Goal: Task Accomplishment & Management: Manage account settings

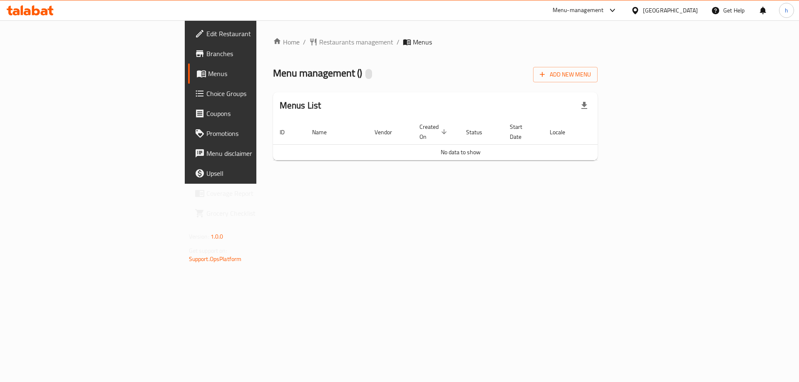
click at [208, 70] on span "Menus" at bounding box center [260, 74] width 104 height 10
click at [598, 79] on button "Add New Menu" at bounding box center [565, 74] width 65 height 15
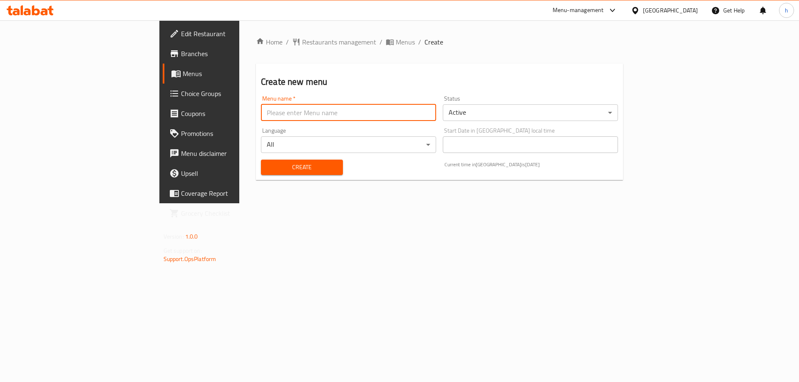
click at [324, 119] on input "text" at bounding box center [348, 112] width 175 height 17
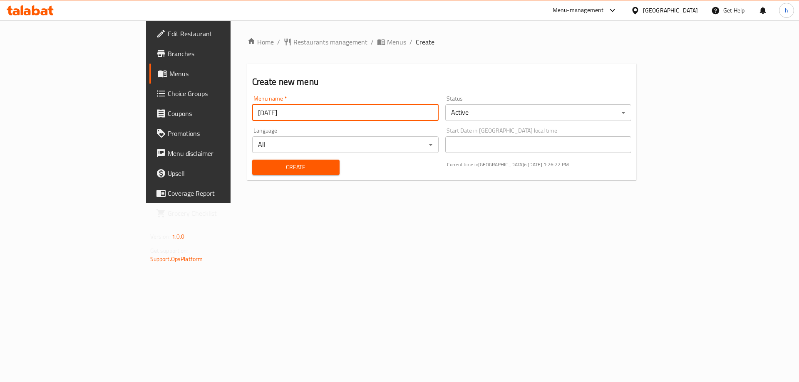
type input "10/6/2025"
click at [259, 165] on span "Create" at bounding box center [296, 167] width 74 height 10
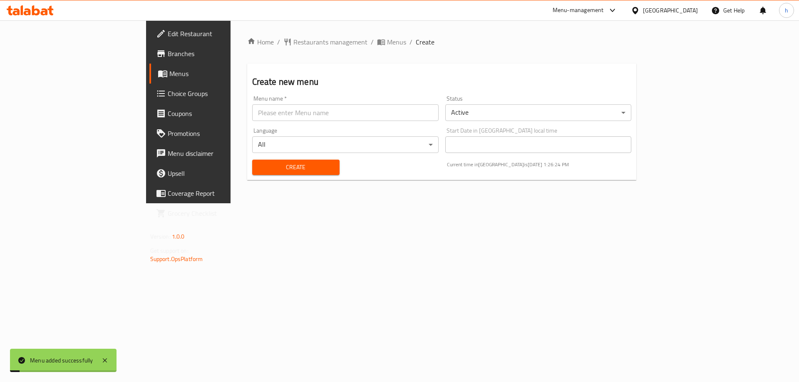
click at [169, 78] on span "Menus" at bounding box center [221, 74] width 104 height 10
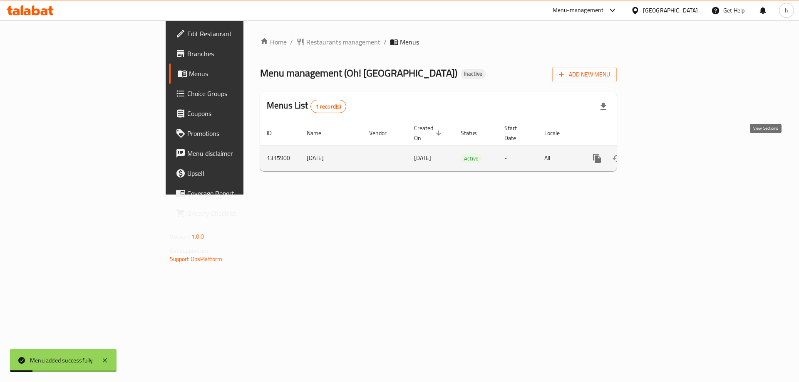
click at [661, 155] on icon "enhanced table" at bounding box center [656, 158] width 7 height 7
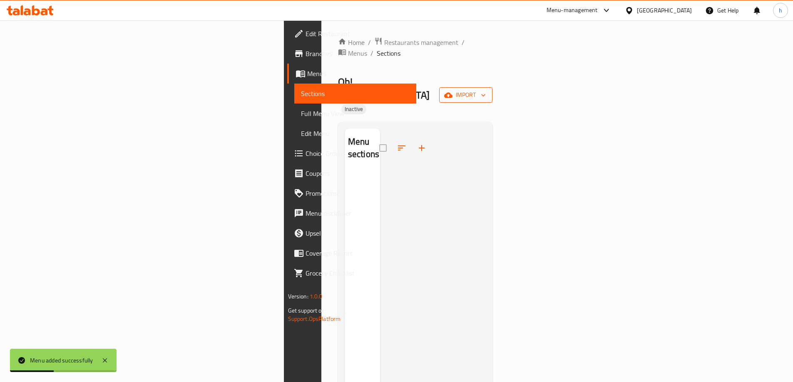
click at [452, 92] on icon "button" at bounding box center [448, 94] width 8 height 5
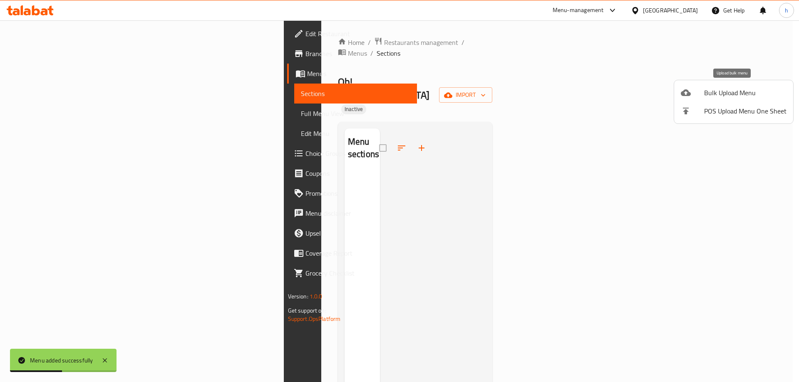
click at [707, 94] on span "Bulk Upload Menu" at bounding box center [745, 93] width 82 height 10
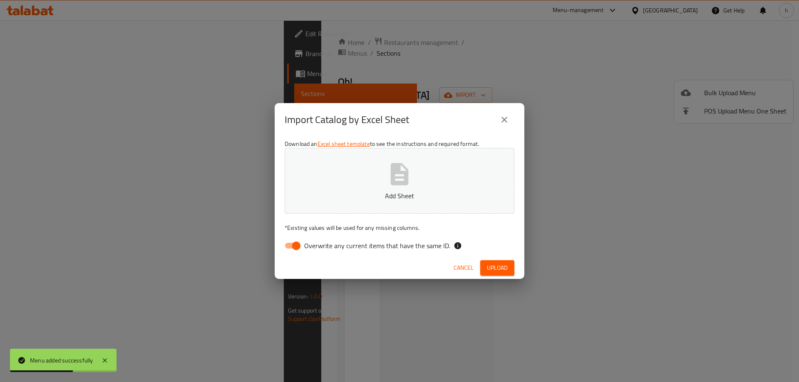
click at [289, 249] on input "Overwrite any current items that have the same ID." at bounding box center [296, 246] width 47 height 16
checkbox input "false"
click at [501, 267] on span "Upload" at bounding box center [497, 268] width 21 height 10
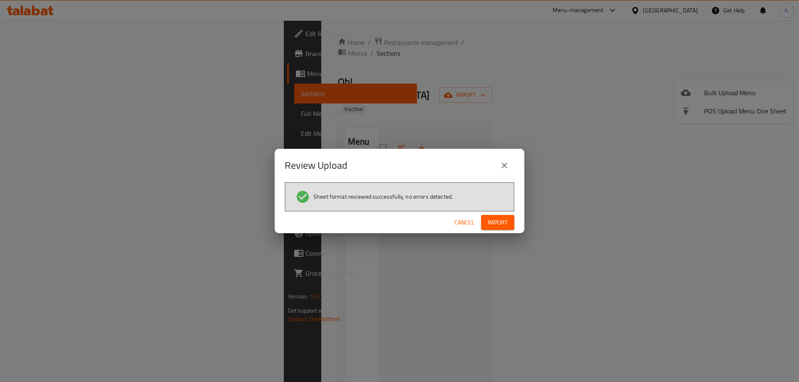
click at [496, 221] on span "Import" at bounding box center [498, 223] width 20 height 10
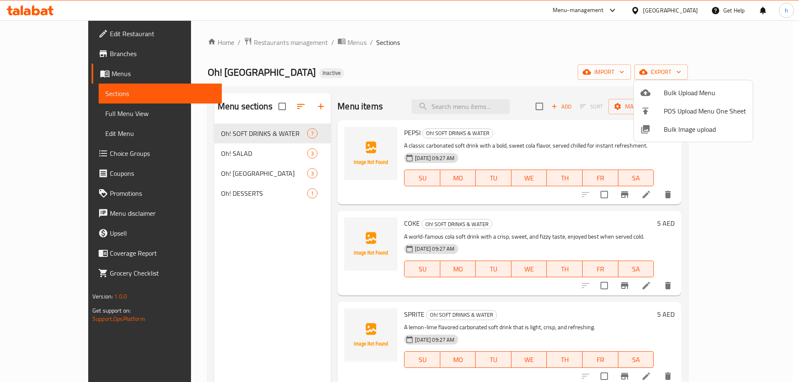
click at [524, 69] on div at bounding box center [399, 191] width 799 height 382
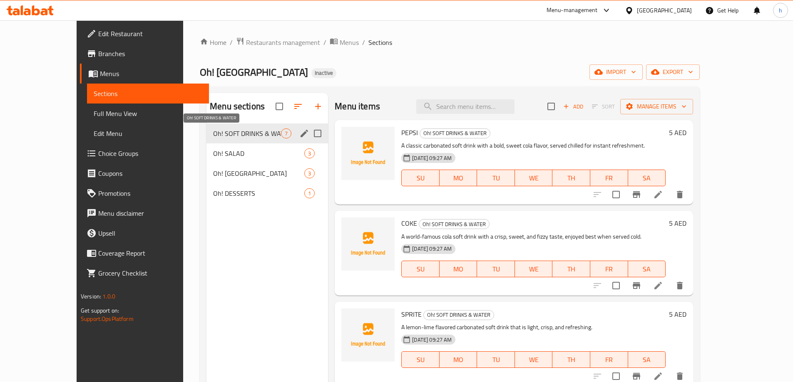
click at [213, 137] on span "Oh! SOFT DRINKS & WATER" at bounding box center [247, 134] width 68 height 10
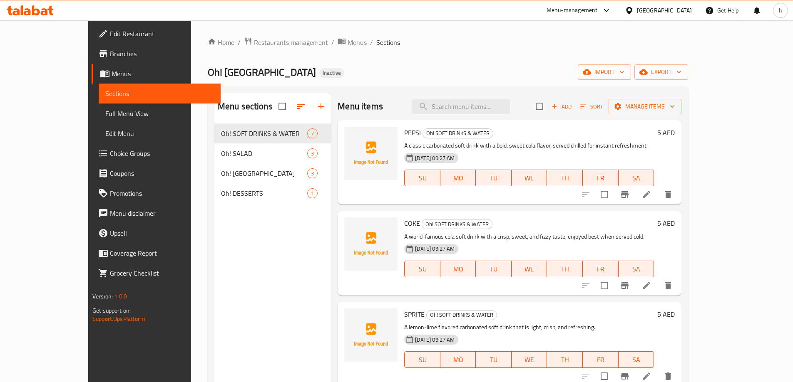
click at [105, 109] on span "Full Menu View" at bounding box center [159, 114] width 109 height 10
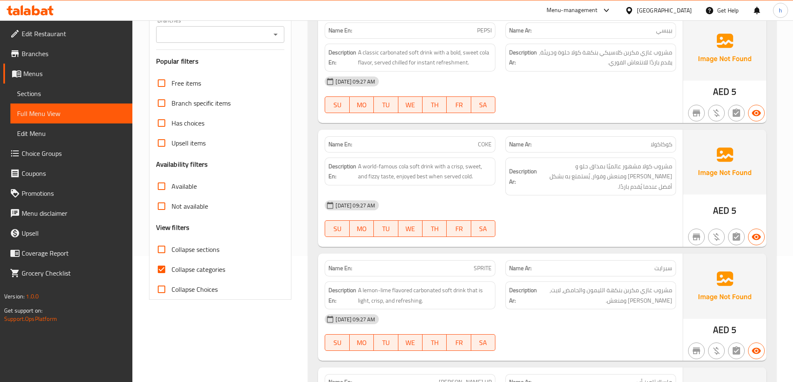
scroll to position [166, 0]
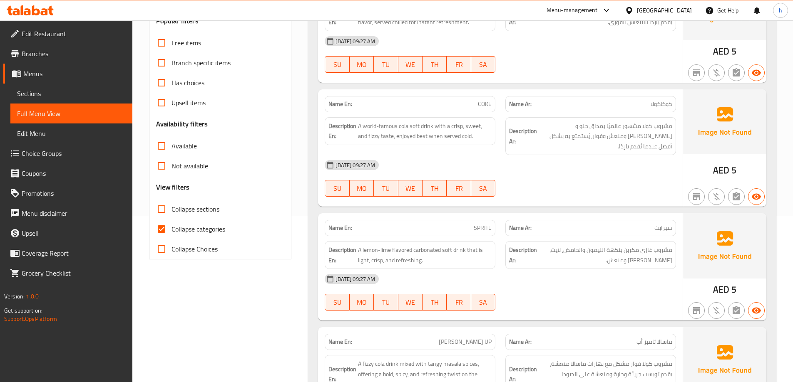
click at [168, 212] on input "Collapse sections" at bounding box center [161, 209] width 20 height 20
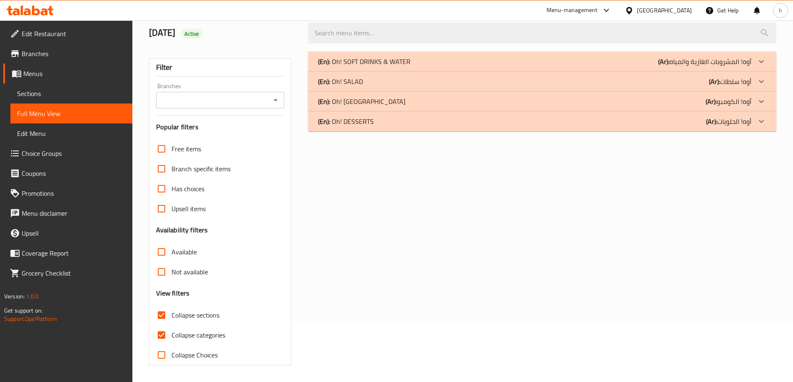
scroll to position [60, 0]
click at [162, 227] on h3 "Availability filters" at bounding box center [182, 231] width 52 height 10
click at [160, 317] on input "Collapse sections" at bounding box center [161, 315] width 20 height 20
checkbox input "false"
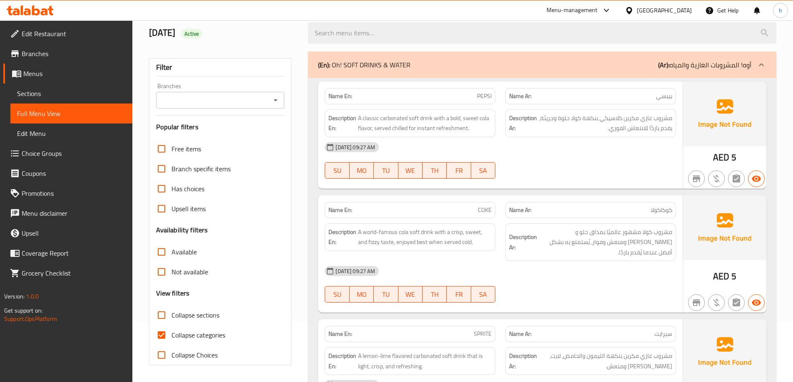
click at [162, 334] on input "Collapse categories" at bounding box center [161, 335] width 20 height 20
checkbox input "false"
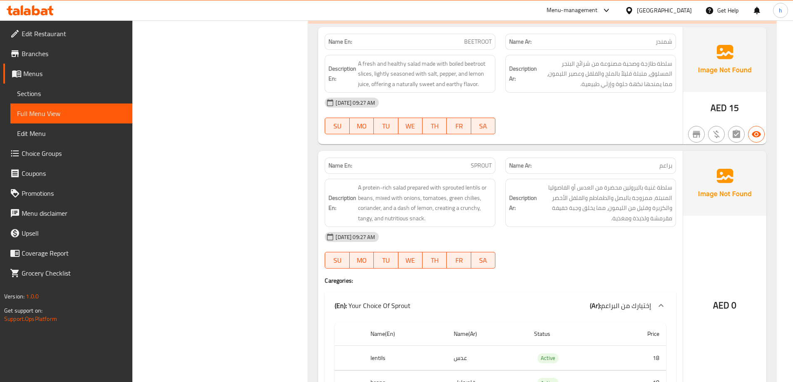
scroll to position [1142, 0]
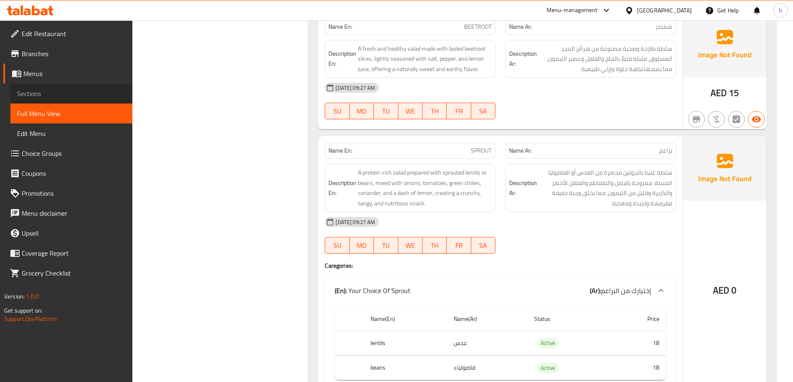
click at [29, 91] on span "Sections" at bounding box center [71, 94] width 109 height 10
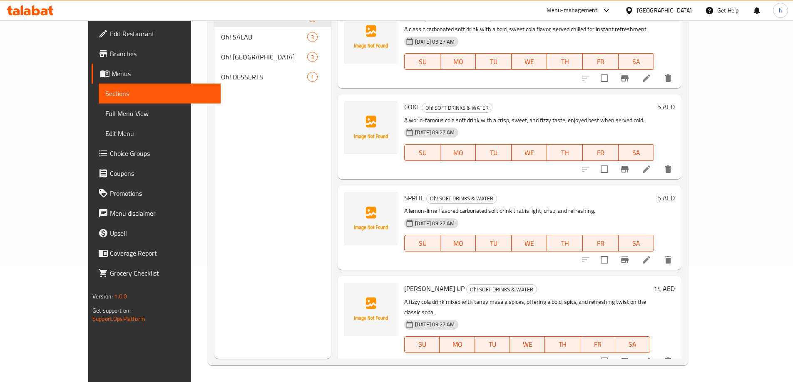
scroll to position [117, 0]
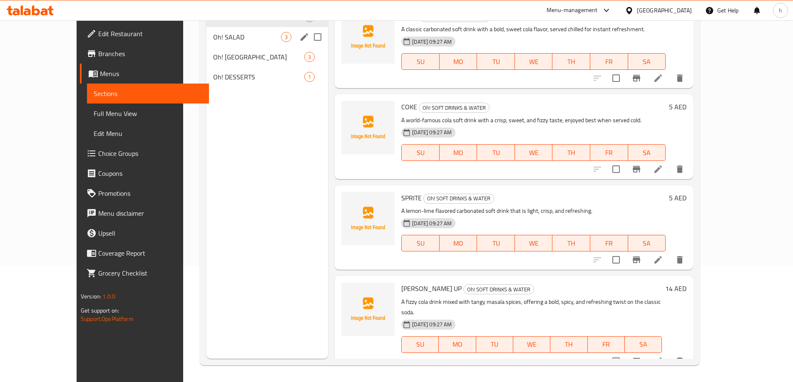
click at [206, 43] on div "Oh! SALAD 3" at bounding box center [267, 37] width 122 height 20
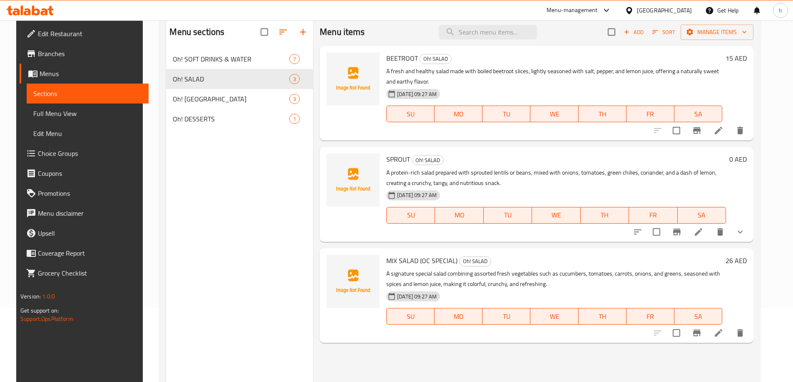
scroll to position [75, 0]
click at [702, 233] on icon at bounding box center [698, 231] width 7 height 7
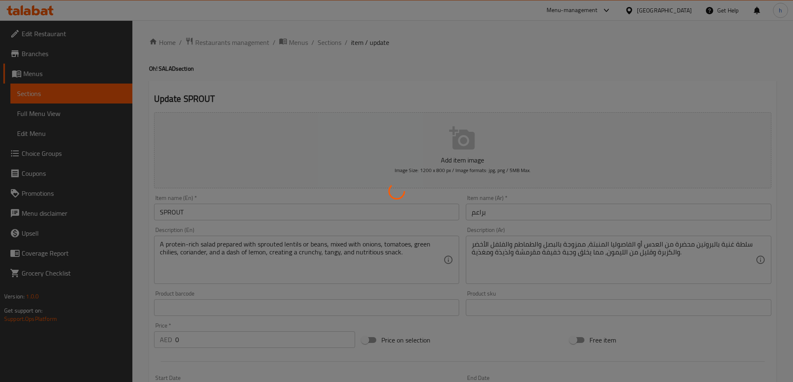
click at [582, 240] on div at bounding box center [396, 191] width 793 height 382
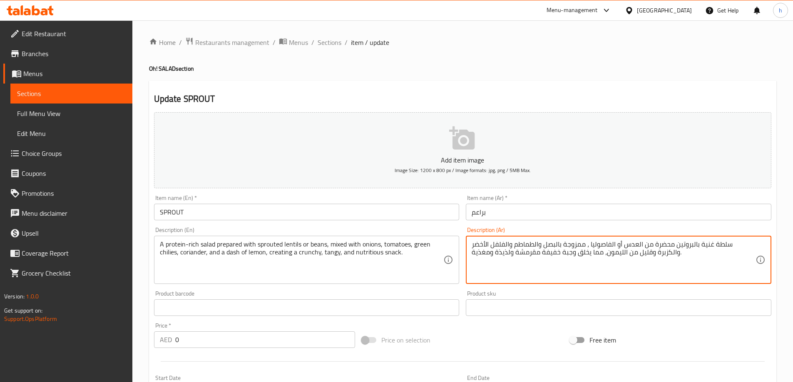
click at [668, 247] on textarea "سلطة غنية بالبروتين محضرة من العدس أو الفاصوليا ، ممزوجة بالبصل والطماطم والفلف…" at bounding box center [614, 261] width 284 height 40
type textarea "سلطة غنية بالبروتين محضرة من براعم العدس أو الفاصوليا ، ممزوجة بالبصل والطماطم …"
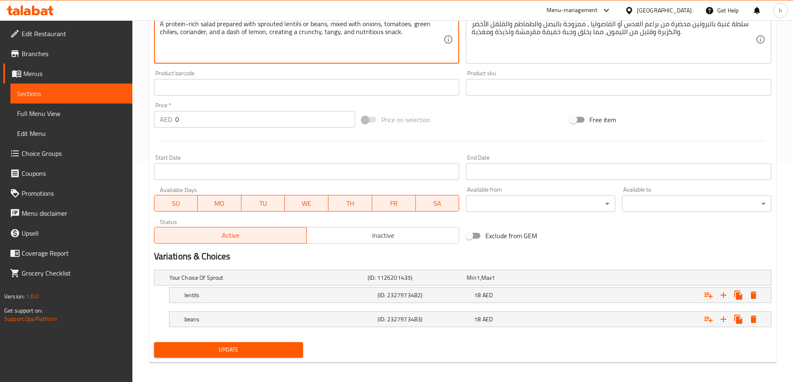
scroll to position [224, 0]
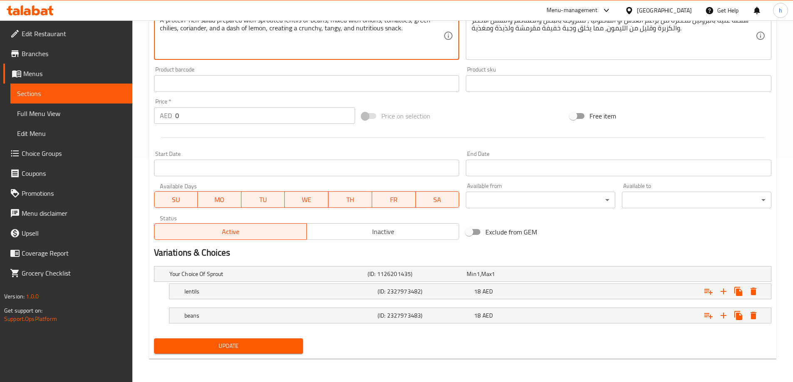
click at [240, 349] on span "Update" at bounding box center [229, 346] width 136 height 10
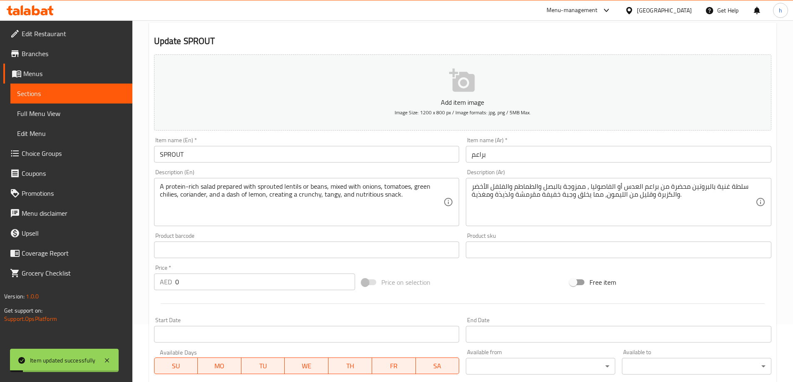
scroll to position [0, 0]
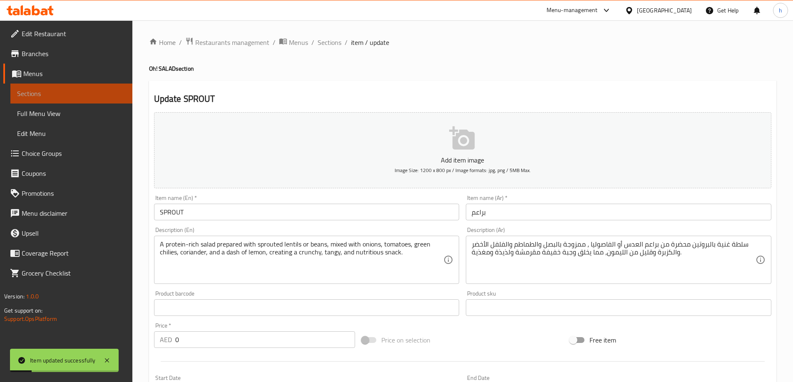
click at [35, 91] on span "Sections" at bounding box center [71, 94] width 109 height 10
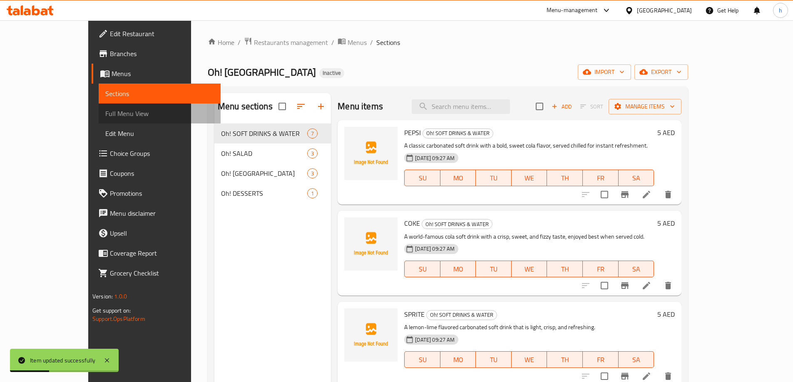
click at [99, 106] on link "Full Menu View" at bounding box center [160, 114] width 122 height 20
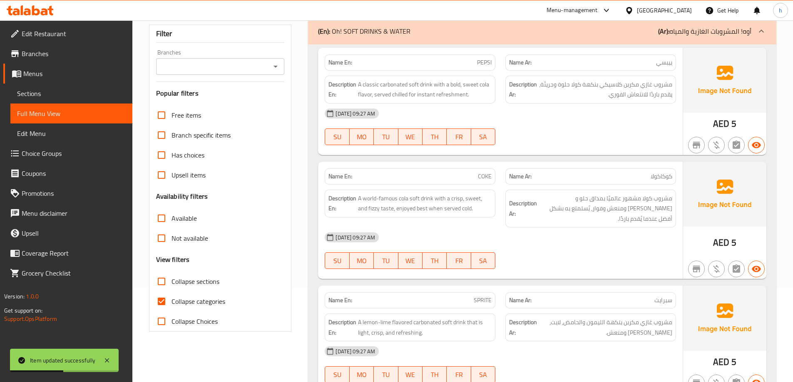
scroll to position [125, 0]
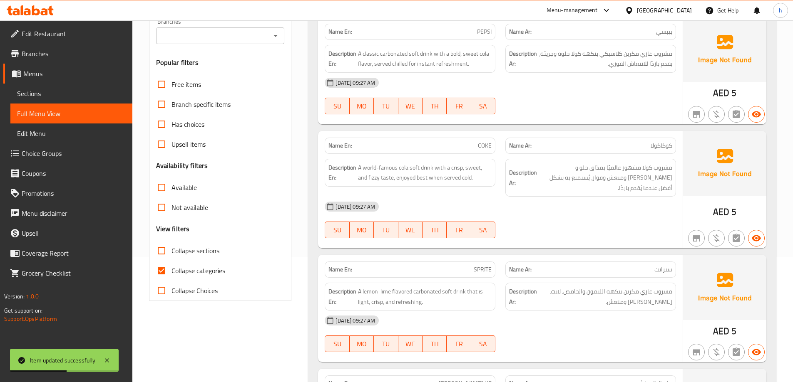
click at [164, 263] on input "Collapse categories" at bounding box center [161, 271] width 20 height 20
checkbox input "false"
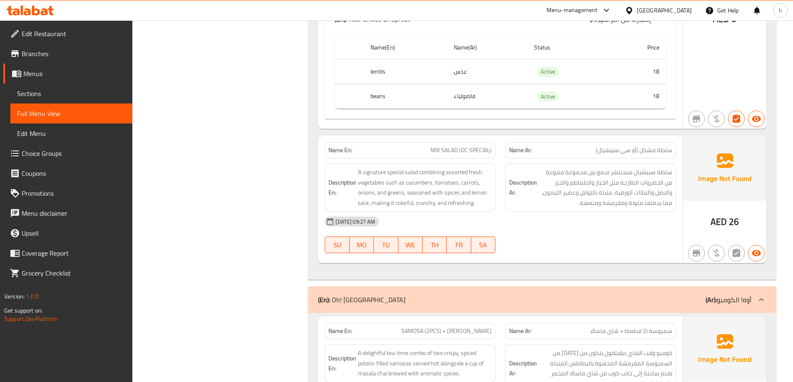
scroll to position [1415, 0]
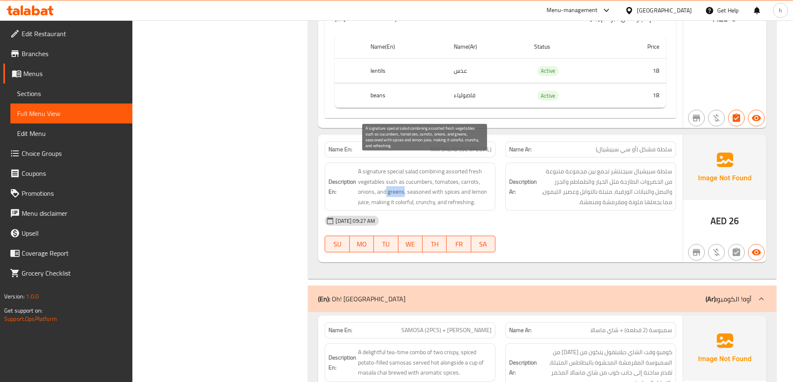
drag, startPoint x: 386, startPoint y: 179, endPoint x: 404, endPoint y: 178, distance: 17.5
click at [404, 178] on span "A signature special salad combining assorted fresh vegetables such as cucumbers…" at bounding box center [425, 186] width 134 height 41
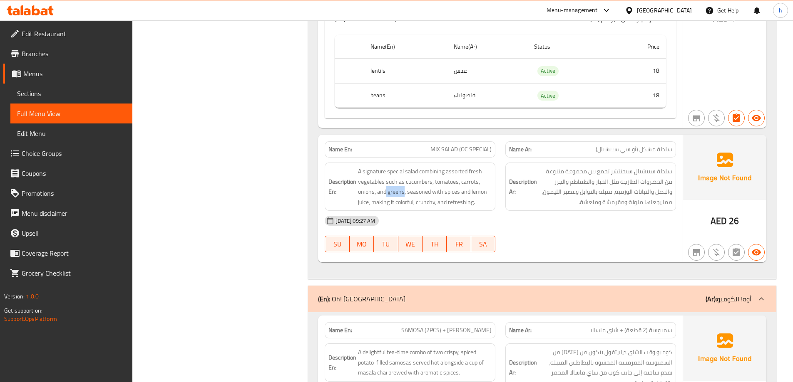
click at [28, 95] on span "Sections" at bounding box center [71, 94] width 109 height 10
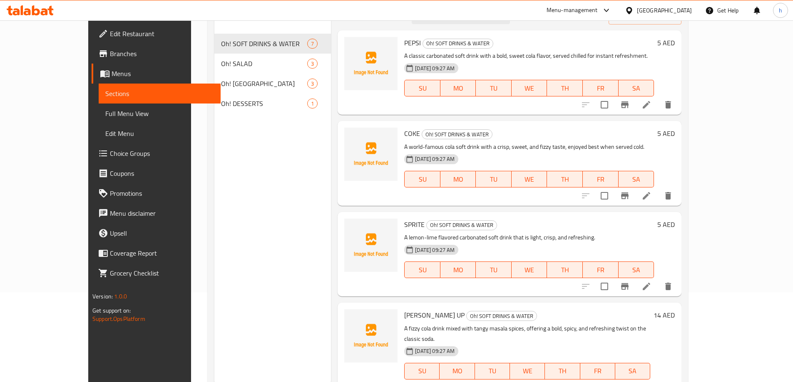
scroll to position [75, 0]
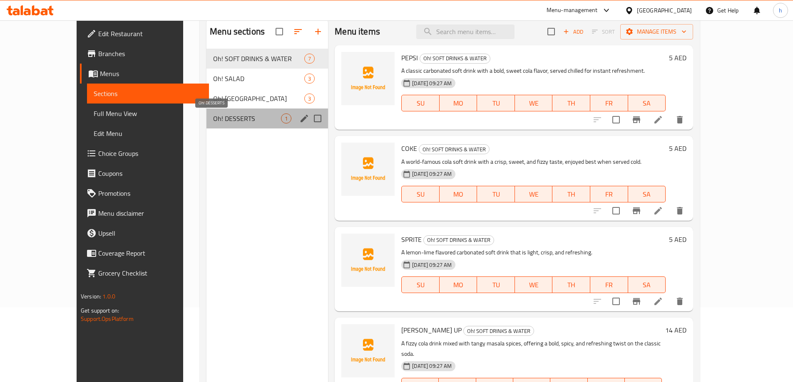
click at [213, 120] on span "Oh! DESSERTS" at bounding box center [247, 119] width 68 height 10
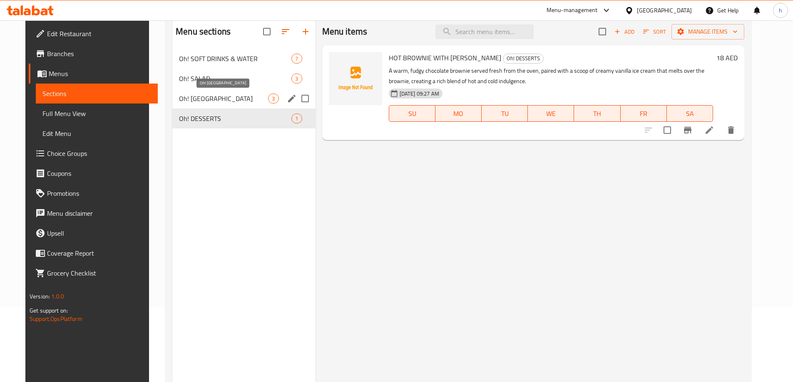
click at [179, 82] on span "Oh! SALAD" at bounding box center [235, 79] width 112 height 10
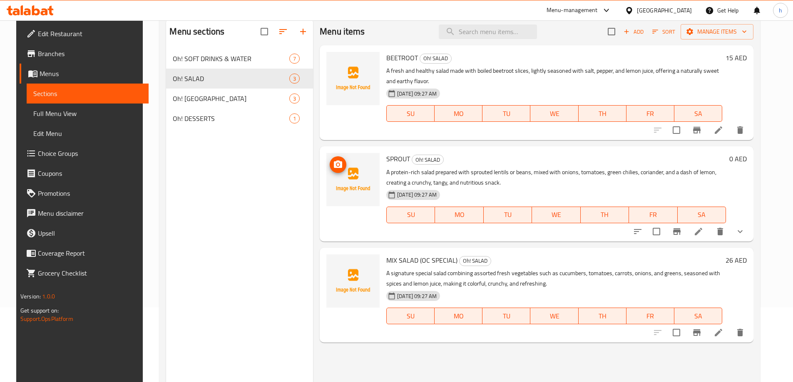
scroll to position [117, 0]
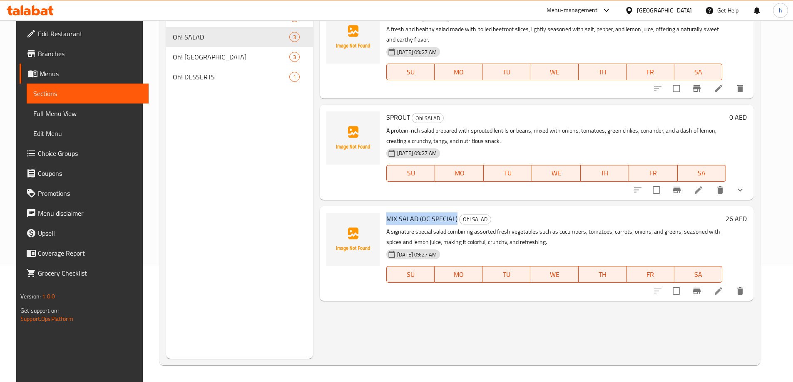
drag, startPoint x: 451, startPoint y: 218, endPoint x: 382, endPoint y: 221, distance: 68.7
click at [386, 221] on span "MIX SALAD (OC SPECIAL)" at bounding box center [421, 219] width 71 height 12
copy span "MIX SALAD (OC SPECIAL)"
click at [750, 297] on button "delete" at bounding box center [740, 291] width 20 height 20
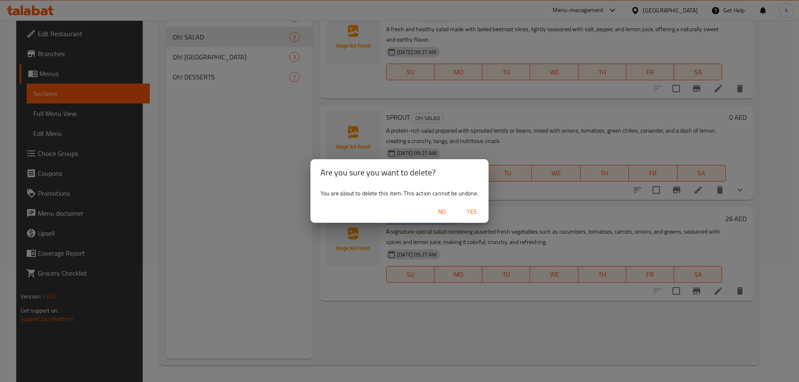
click at [476, 214] on span "Yes" at bounding box center [472, 212] width 20 height 10
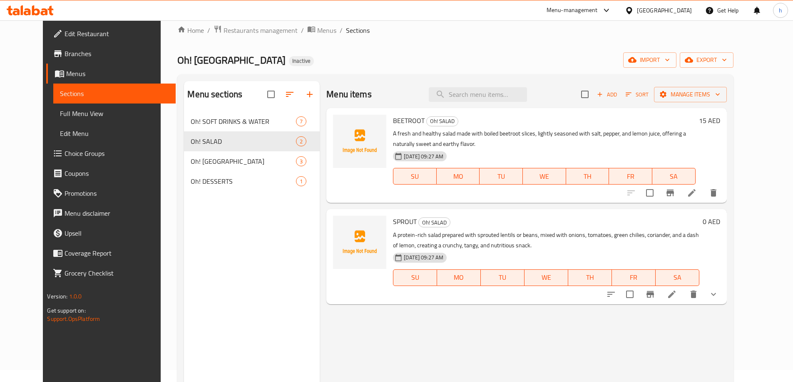
scroll to position [0, 0]
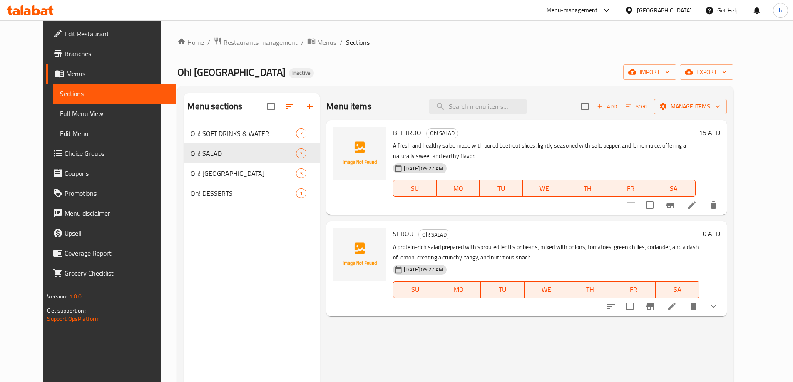
click at [60, 90] on span "Sections" at bounding box center [114, 94] width 109 height 10
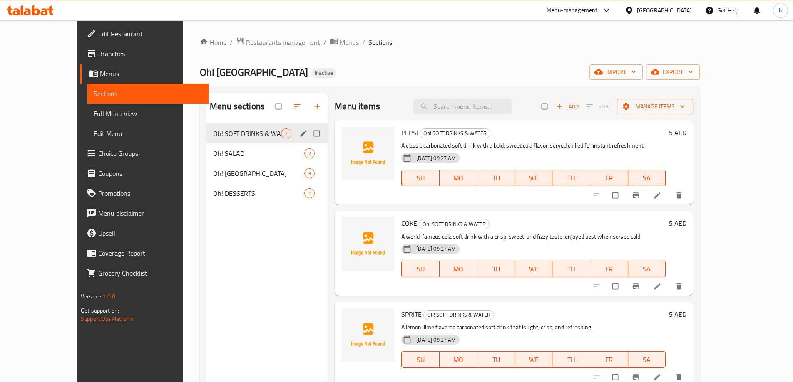
click at [309, 137] on input "Menu sections" at bounding box center [317, 134] width 17 height 16
checkbox input "true"
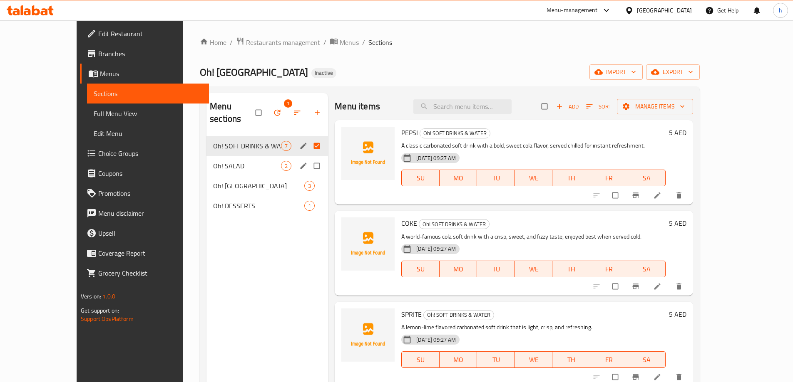
click at [309, 158] on input "Menu sections" at bounding box center [317, 166] width 17 height 16
checkbox input "true"
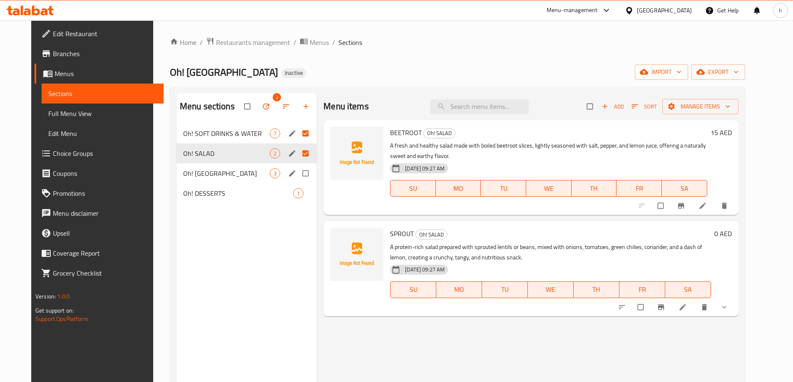
click at [298, 175] on input "Menu sections" at bounding box center [306, 174] width 17 height 16
checkbox input "true"
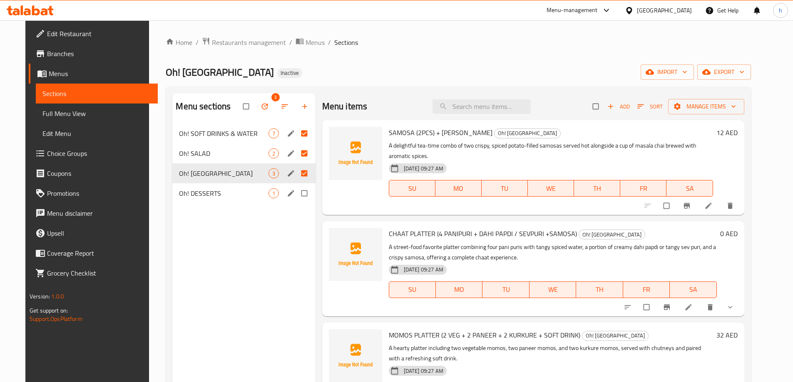
click at [299, 194] on input "Menu sections" at bounding box center [304, 194] width 17 height 16
checkbox input "true"
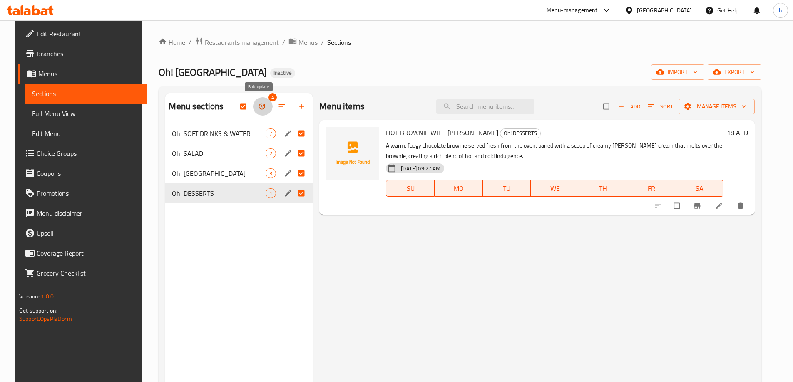
click at [258, 108] on icon "button" at bounding box center [262, 106] width 8 height 8
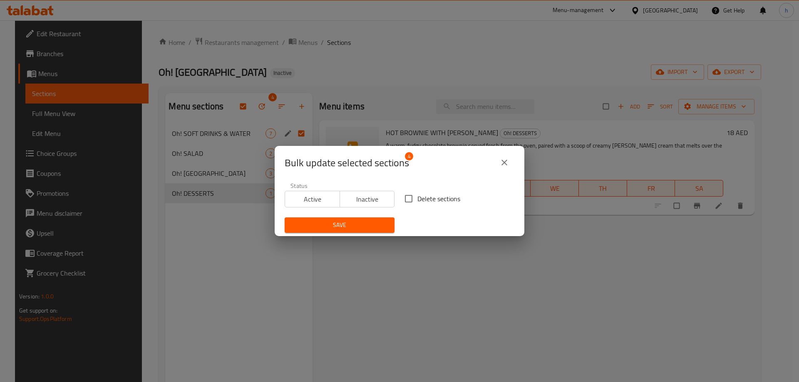
click at [408, 201] on input "Delete sections" at bounding box center [408, 198] width 17 height 17
checkbox input "true"
click at [358, 228] on span "Save" at bounding box center [339, 225] width 97 height 10
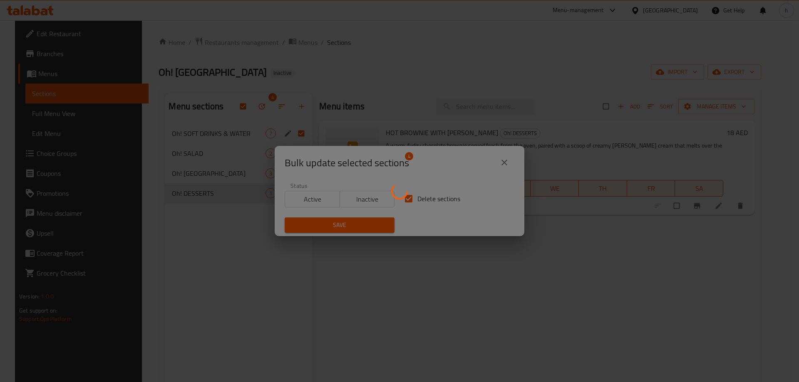
checkbox input "false"
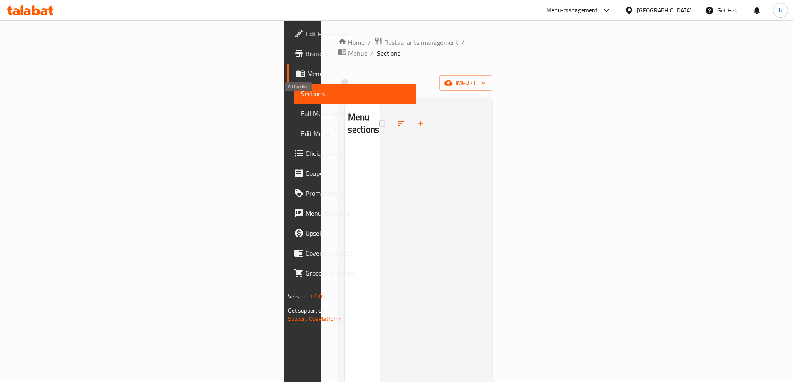
click at [417, 119] on icon "button" at bounding box center [421, 123] width 8 height 8
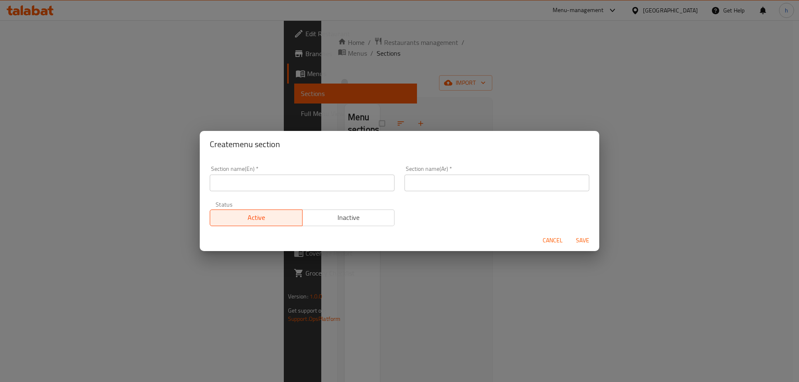
click at [310, 98] on div "Create menu section Section name(En)   * Section name(En) * Section name(Ar)   …" at bounding box center [399, 191] width 799 height 382
click at [308, 107] on div "Create menu section Section name(En)   * Section name(En) * Section name(Ar)   …" at bounding box center [399, 191] width 799 height 382
click at [588, 240] on span "Save" at bounding box center [583, 241] width 20 height 10
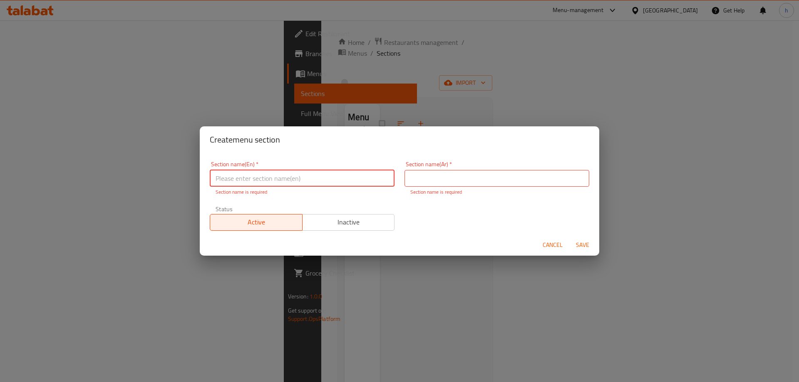
click at [588, 240] on span "Save" at bounding box center [583, 245] width 20 height 10
click at [556, 246] on span "Cancel" at bounding box center [553, 245] width 20 height 10
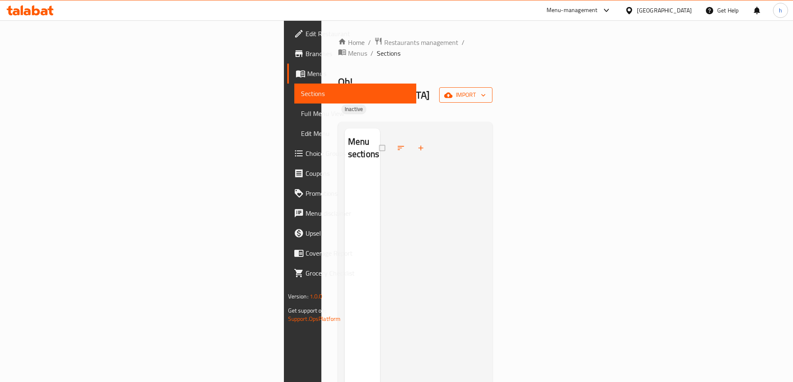
click at [486, 90] on span "import" at bounding box center [466, 95] width 40 height 10
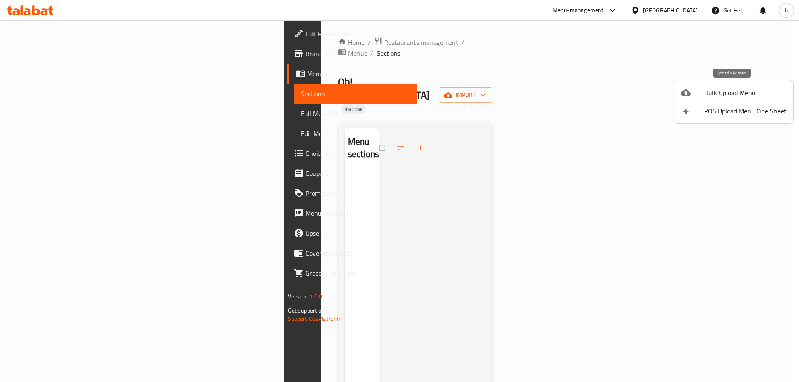
click at [710, 94] on span "Bulk Upload Menu" at bounding box center [745, 93] width 82 height 10
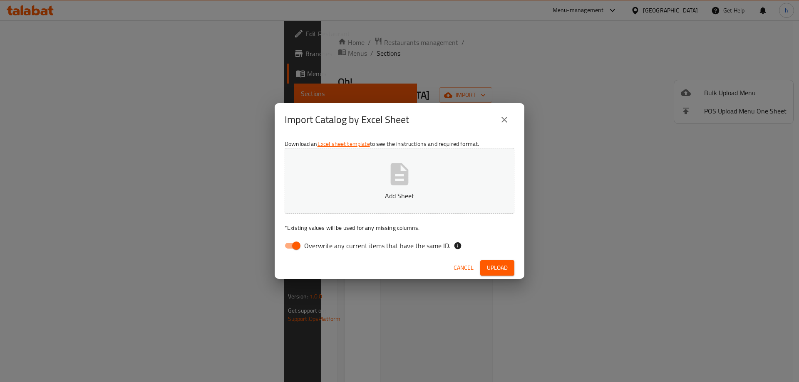
click at [294, 246] on input "Overwrite any current items that have the same ID." at bounding box center [296, 246] width 47 height 16
checkbox input "false"
click at [503, 266] on span "Upload" at bounding box center [497, 268] width 21 height 10
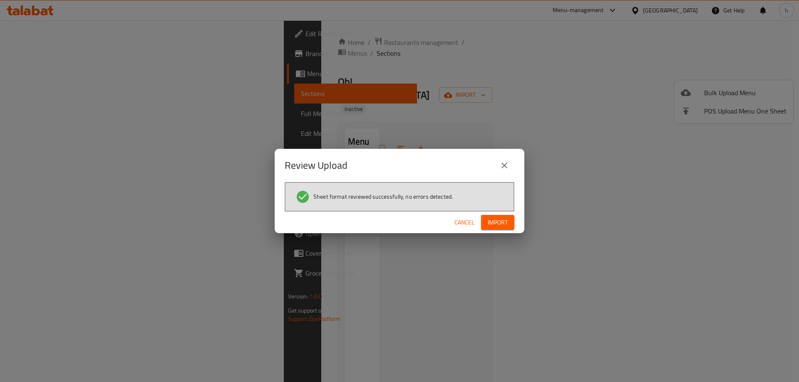
click at [497, 216] on button "Import" at bounding box center [497, 222] width 33 height 15
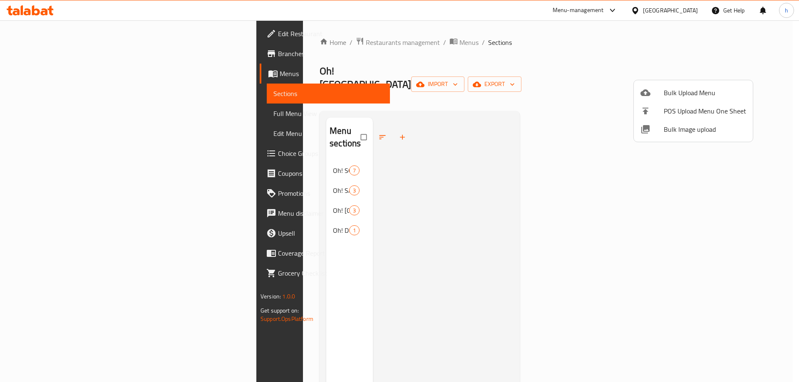
click at [188, 160] on div at bounding box center [399, 191] width 799 height 382
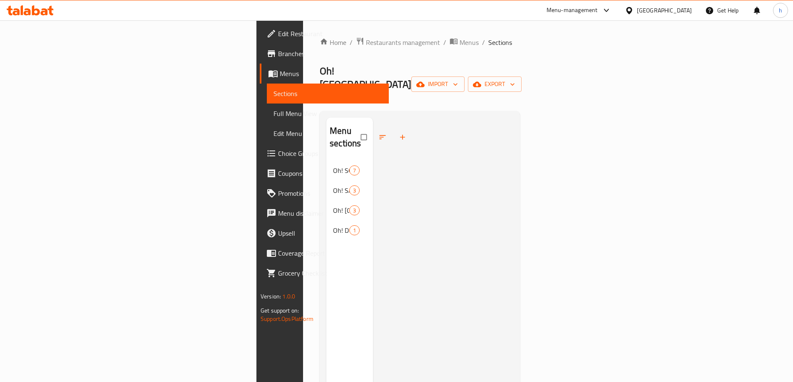
click at [333, 186] on span "Oh! SALAD" at bounding box center [341, 191] width 16 height 10
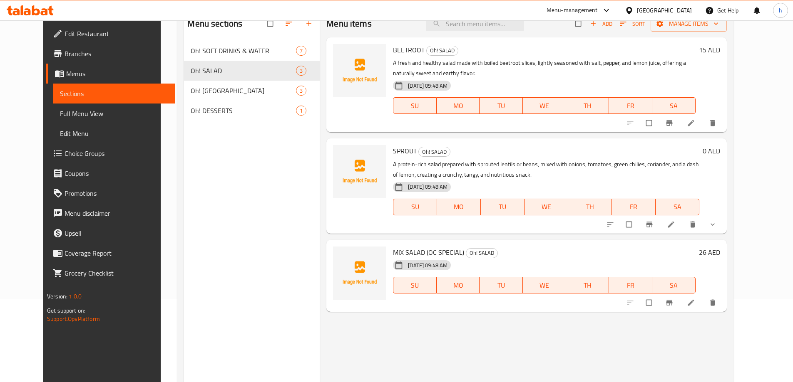
scroll to position [83, 0]
click at [60, 113] on span "Full Menu View" at bounding box center [114, 114] width 109 height 10
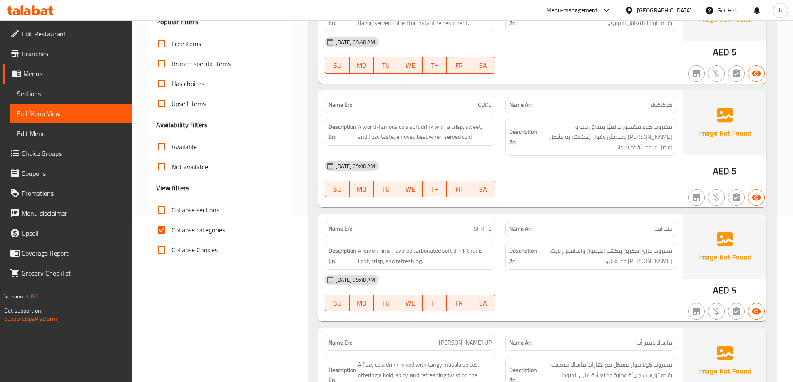
scroll to position [166, 0]
click at [158, 228] on input "Collapse categories" at bounding box center [161, 229] width 20 height 20
checkbox input "false"
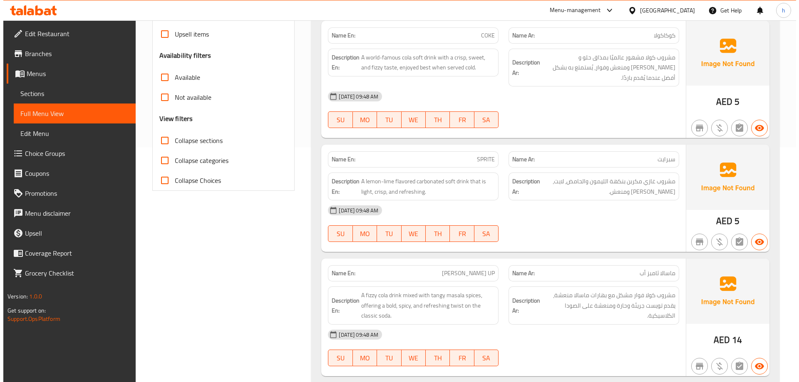
scroll to position [0, 0]
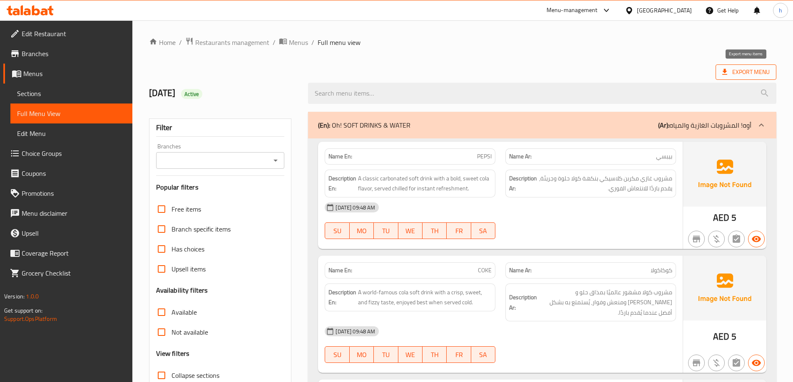
click at [719, 67] on span "Export Menu" at bounding box center [745, 72] width 61 height 15
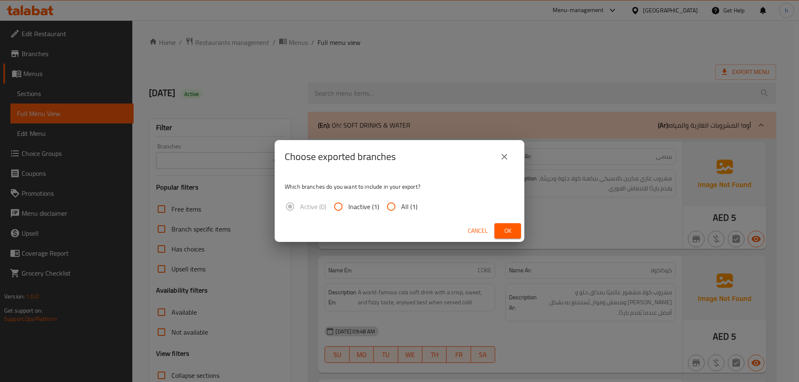
click at [397, 206] on input "All (1)" at bounding box center [391, 207] width 20 height 20
radio input "true"
click at [504, 233] on span "Ok" at bounding box center [507, 231] width 13 height 10
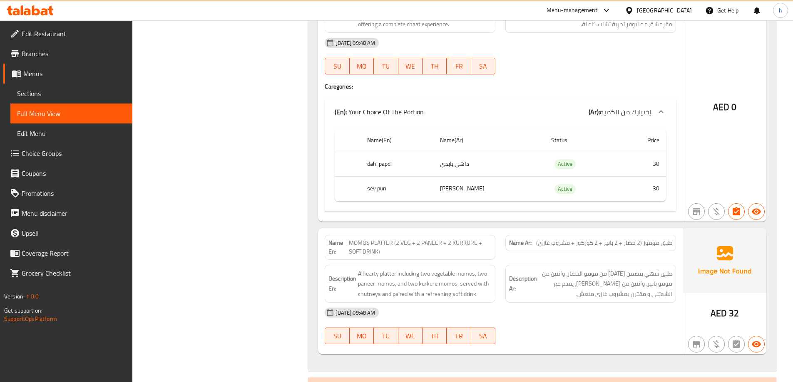
scroll to position [1792, 0]
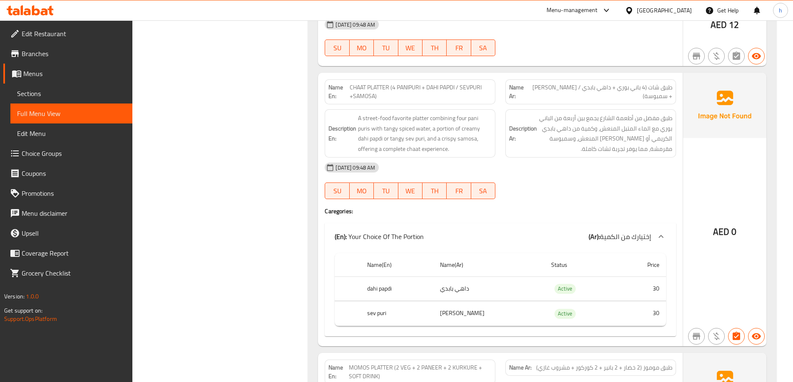
click at [39, 5] on div at bounding box center [30, 10] width 60 height 17
click at [24, 14] on icon at bounding box center [30, 10] width 47 height 10
